Goal: Navigation & Orientation: Find specific page/section

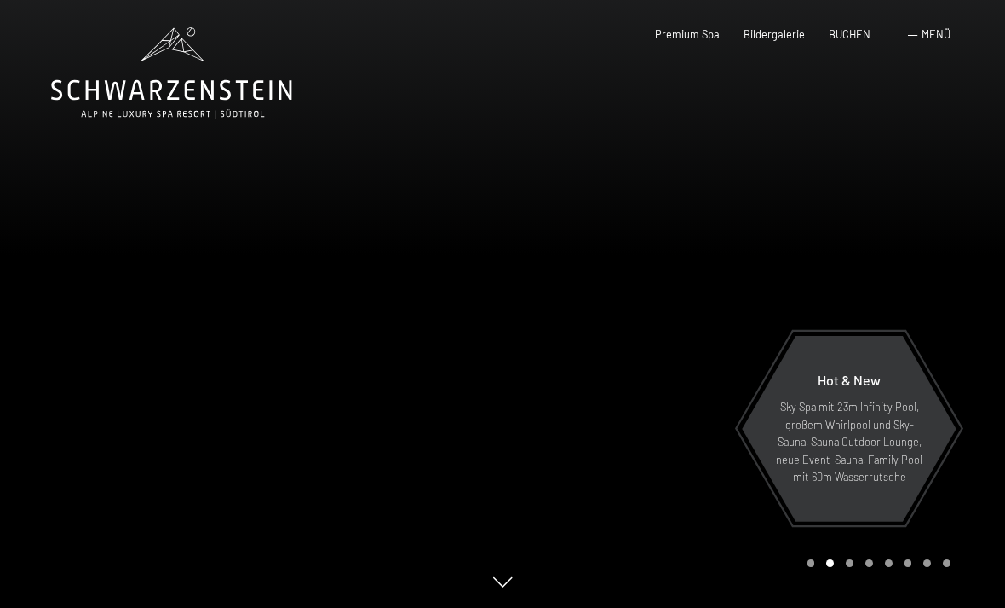
click at [690, 38] on span "Premium Spa" at bounding box center [687, 34] width 65 height 14
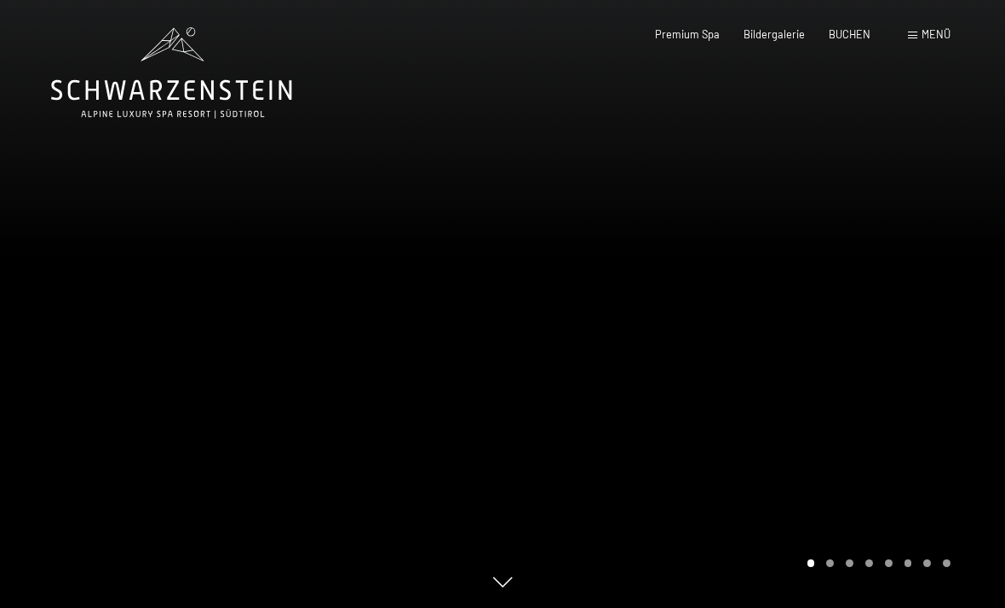
click at [929, 40] on span "Menü" at bounding box center [936, 34] width 29 height 14
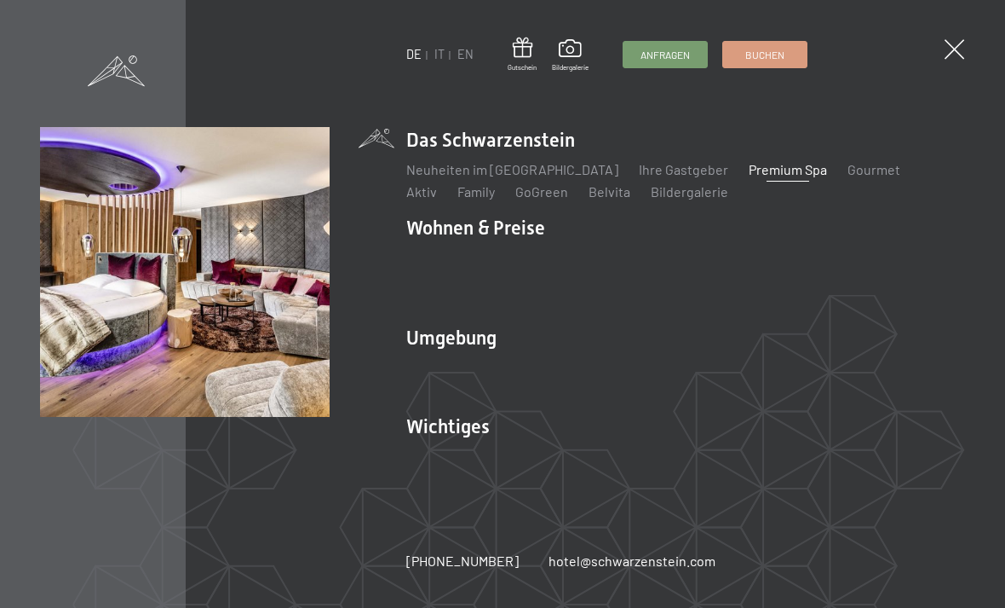
click at [583, 259] on link "Zimmer & Preise" at bounding box center [587, 258] width 99 height 16
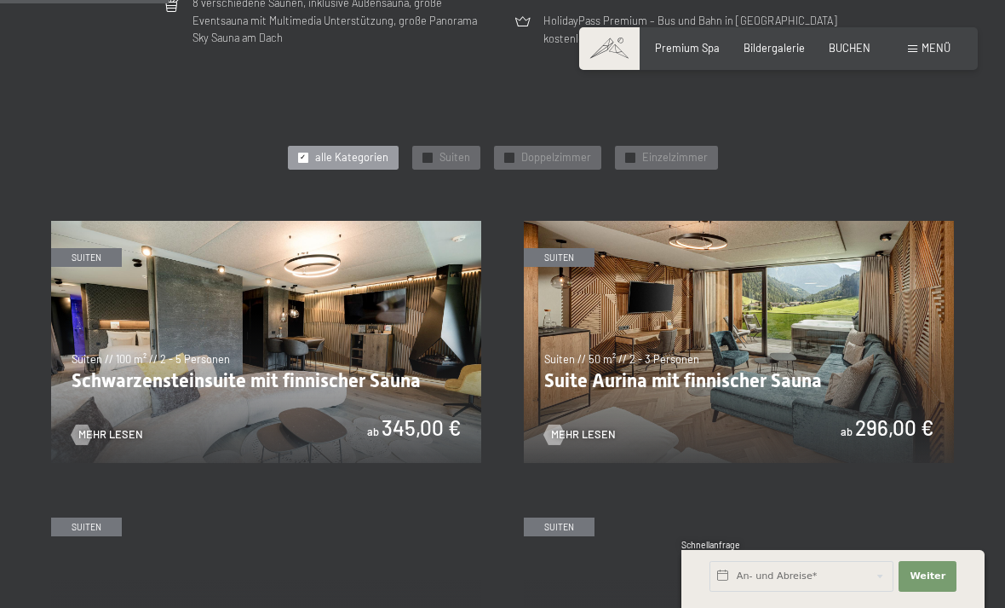
scroll to position [686, 0]
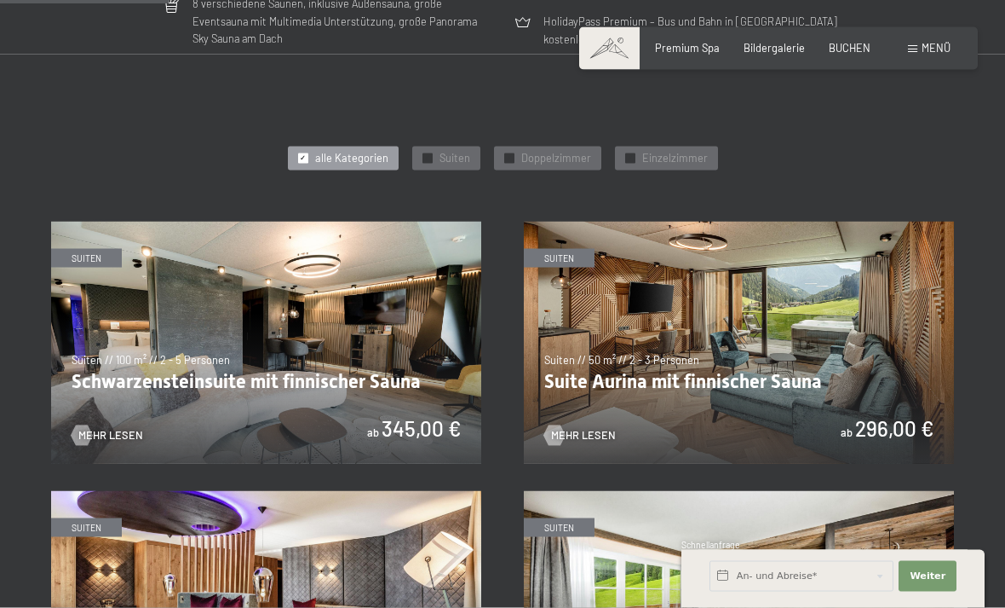
click at [118, 320] on img at bounding box center [266, 343] width 430 height 242
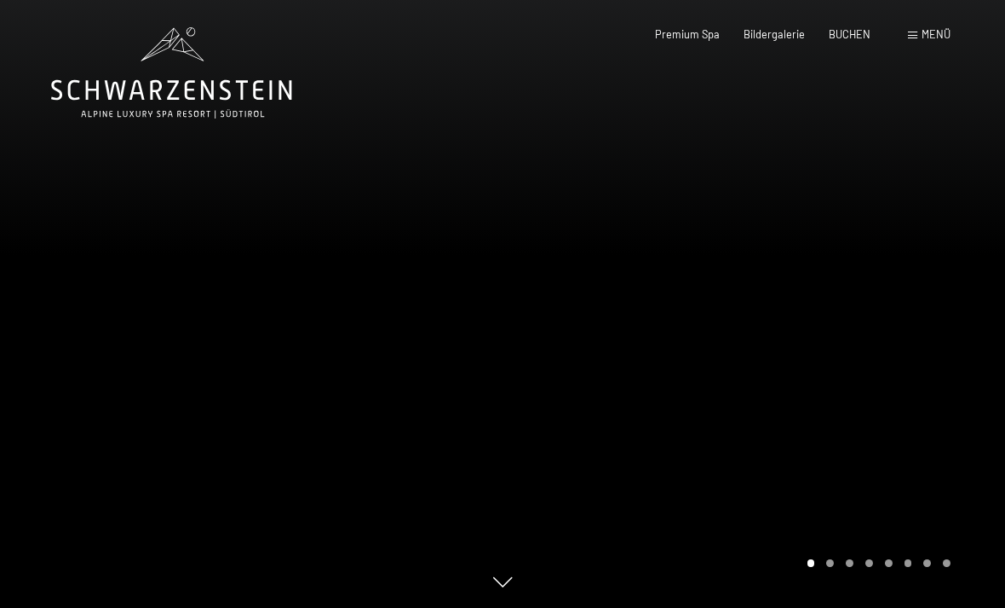
click at [928, 37] on span "Menü" at bounding box center [936, 34] width 29 height 14
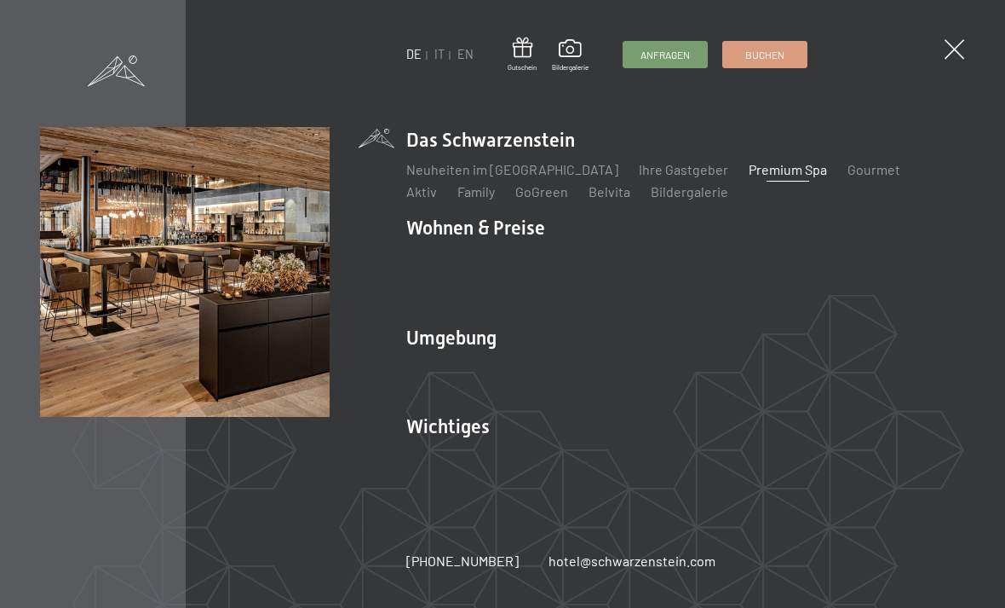
click at [957, 49] on span at bounding box center [955, 49] width 20 height 20
